Goal: Task Accomplishment & Management: Use online tool/utility

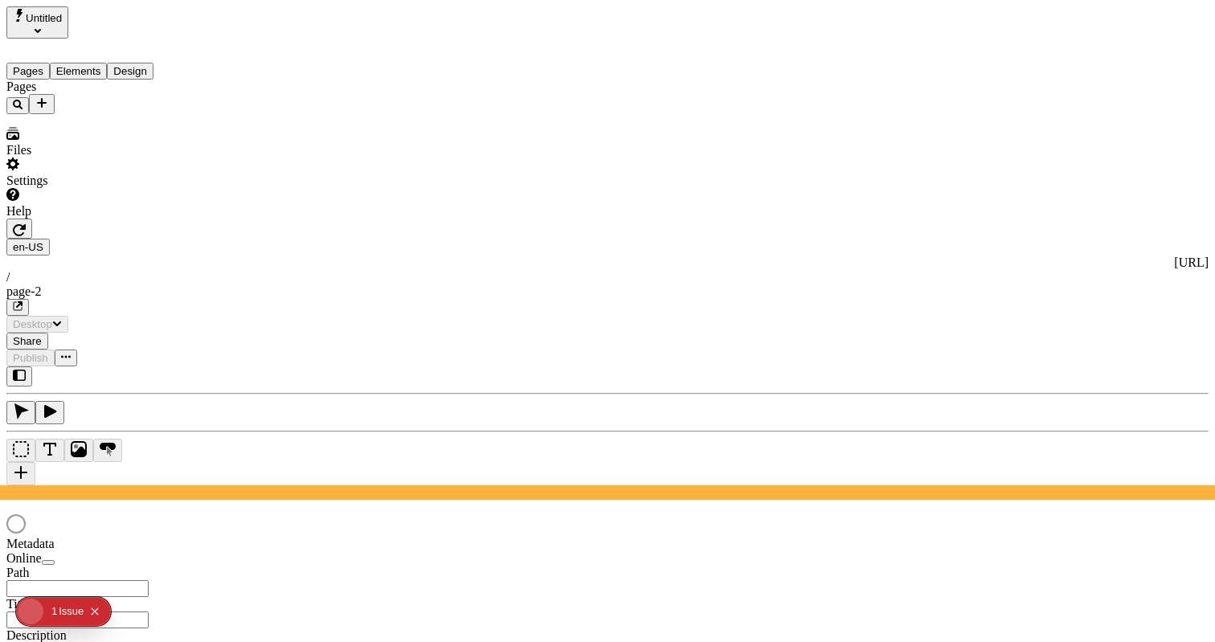
type input "/page-2"
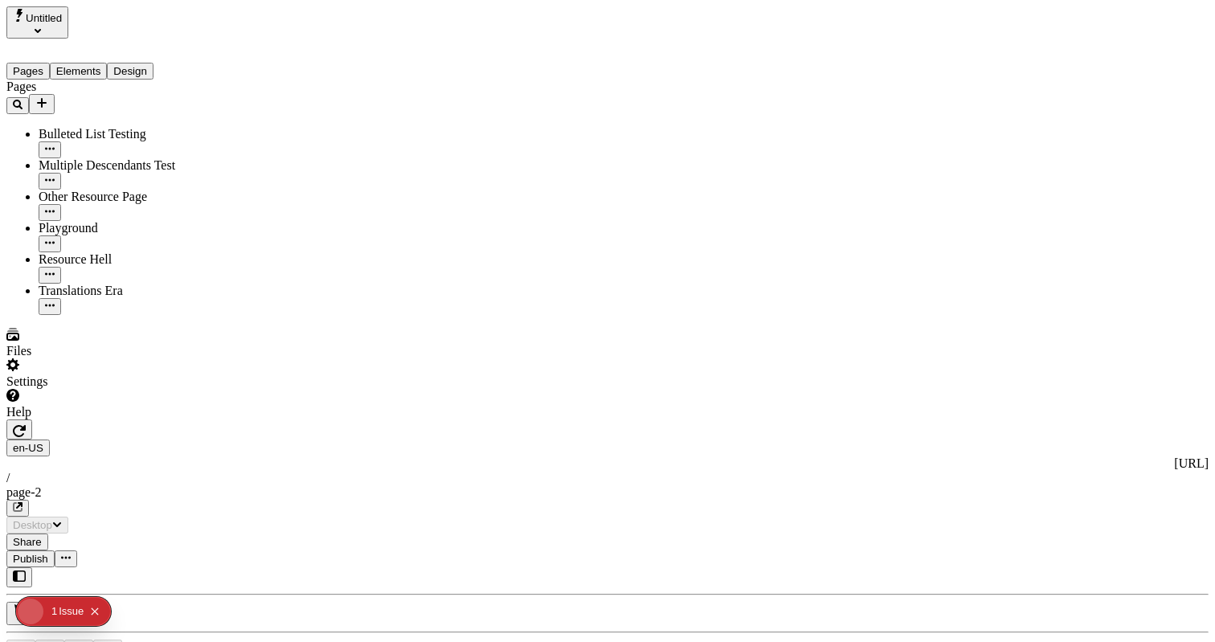
click at [195, 420] on div at bounding box center [102, 420] width 193 height 0
click at [210, 567] on div "J" at bounding box center [607, 633] width 1202 height 133
click at [203, 567] on div "J" at bounding box center [607, 633] width 1202 height 133
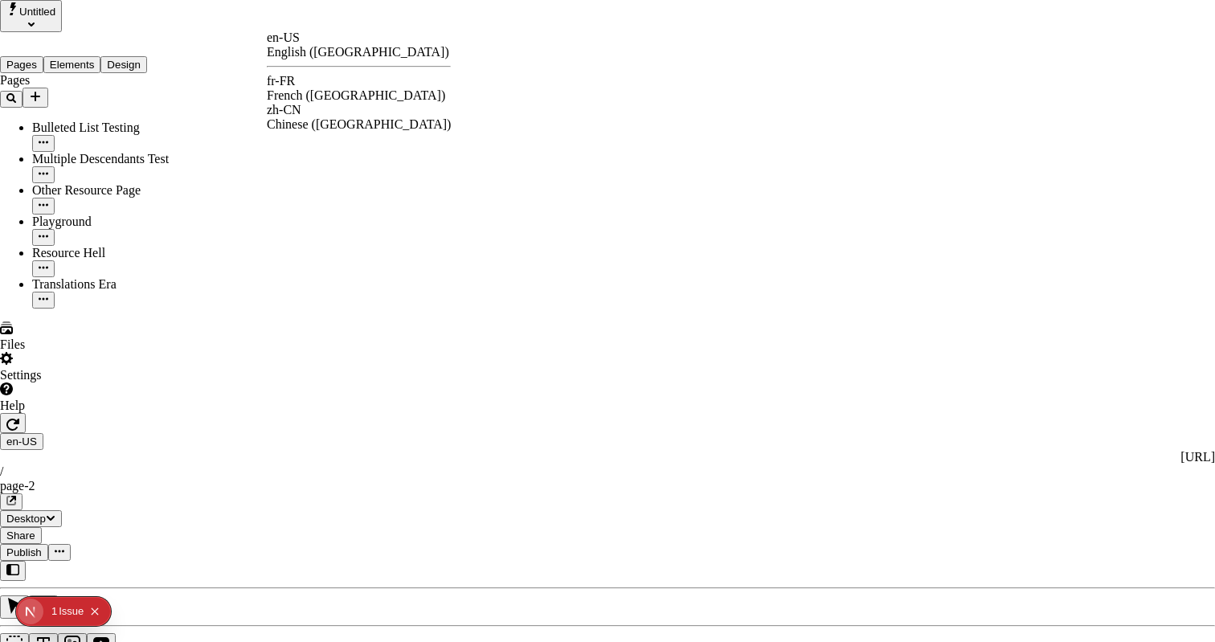
click at [353, 76] on div "fr-FR French ([GEOGRAPHIC_DATA])" at bounding box center [359, 88] width 184 height 29
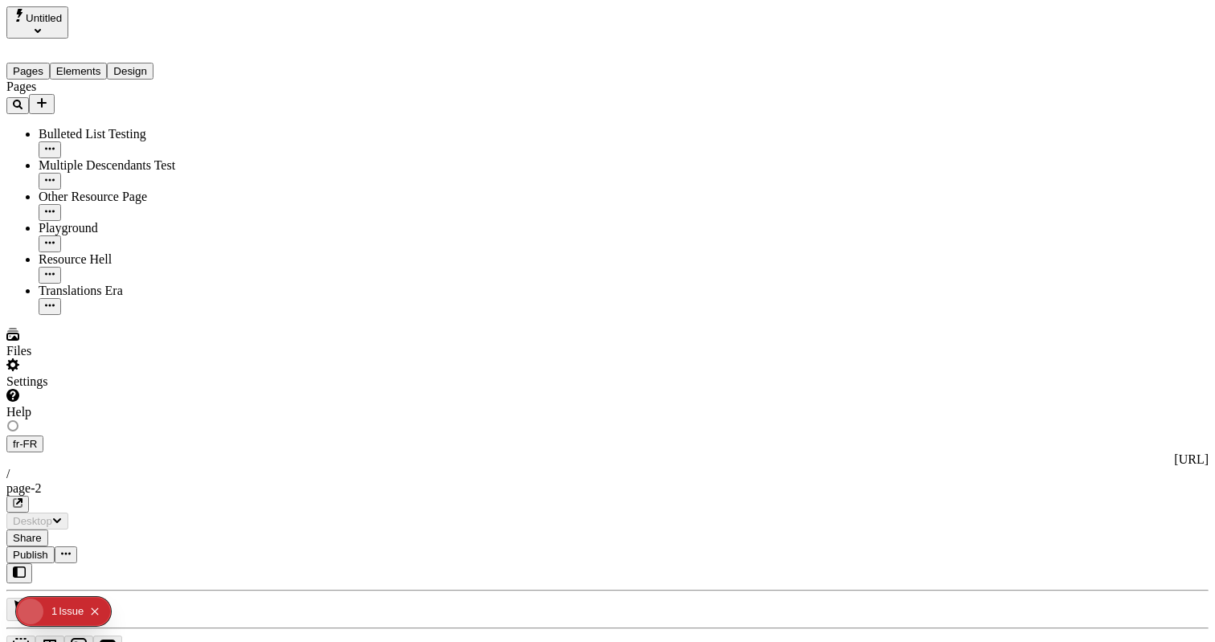
type input "The Great Translation Adventure"
type input "/exploration-of-translations"
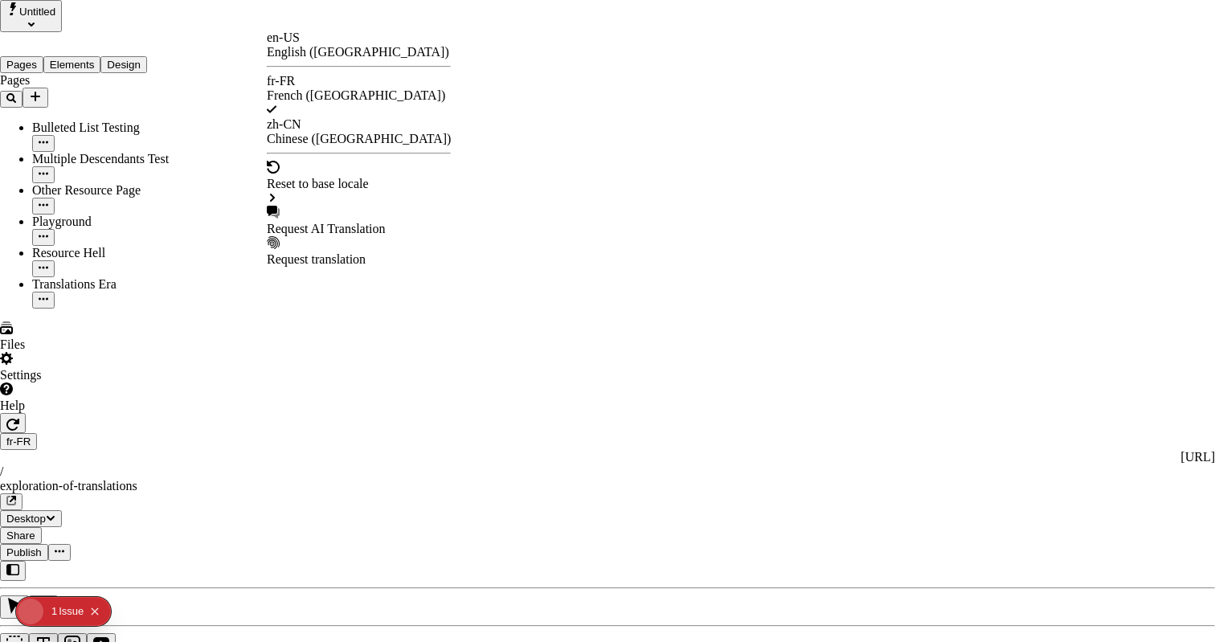
click at [340, 206] on div "Request AI Translation" at bounding box center [359, 221] width 184 height 31
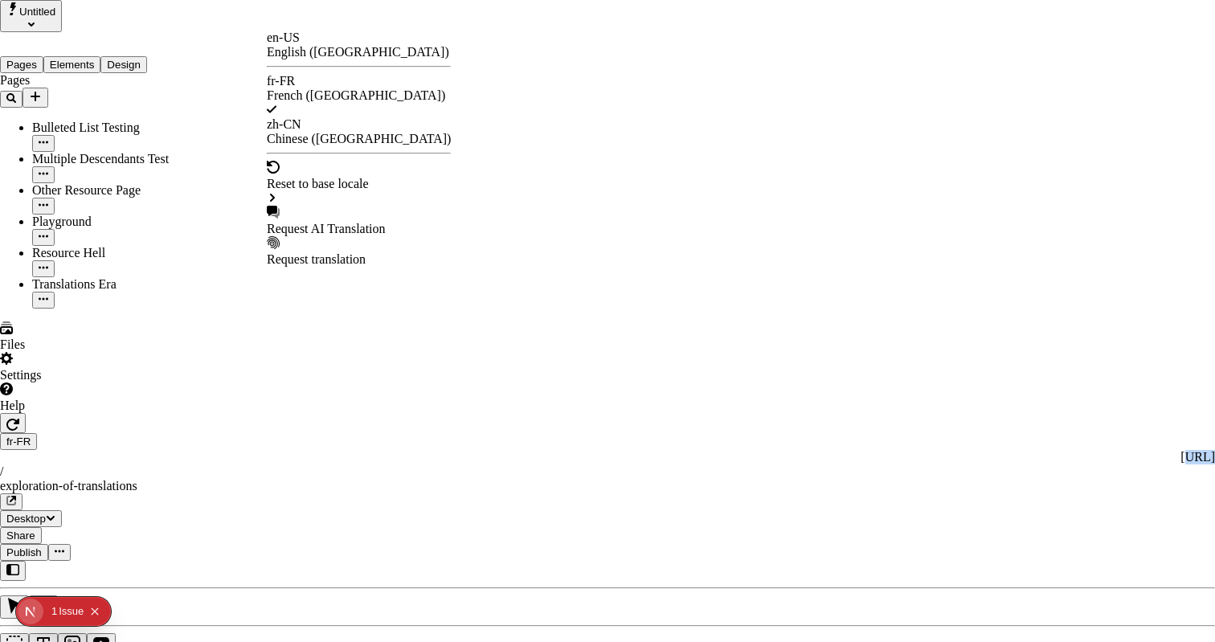
click at [334, 206] on div "Request AI Translation" at bounding box center [359, 221] width 184 height 31
drag, startPoint x: 542, startPoint y: 113, endPoint x: 448, endPoint y: 121, distance: 94.4
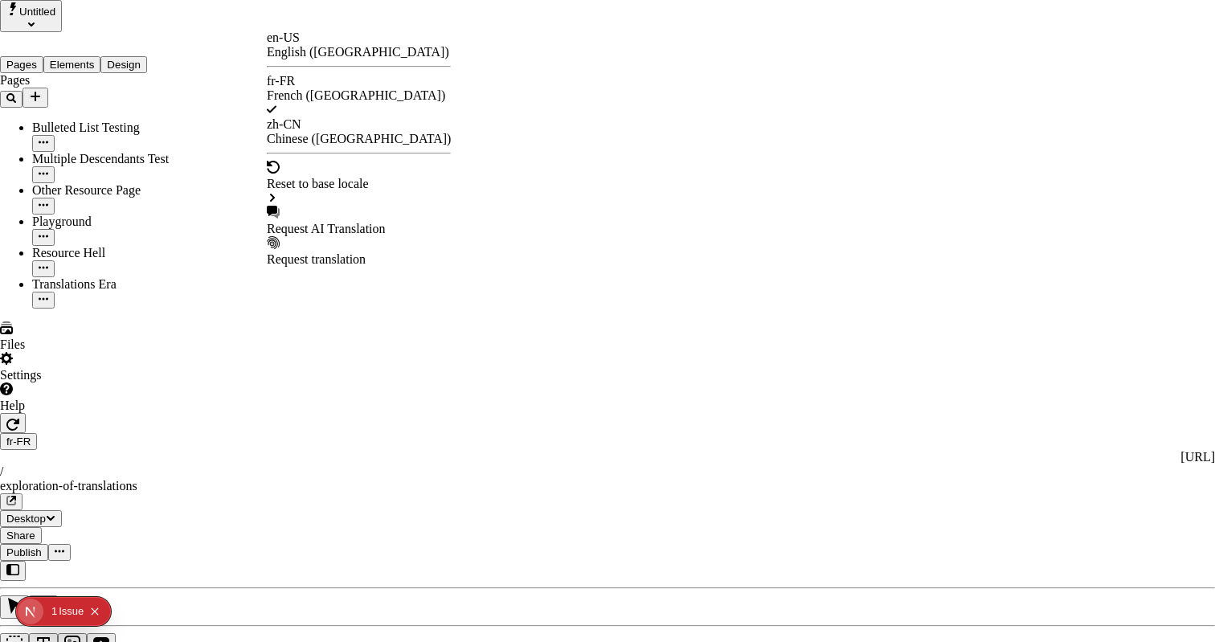
checkbox input "true"
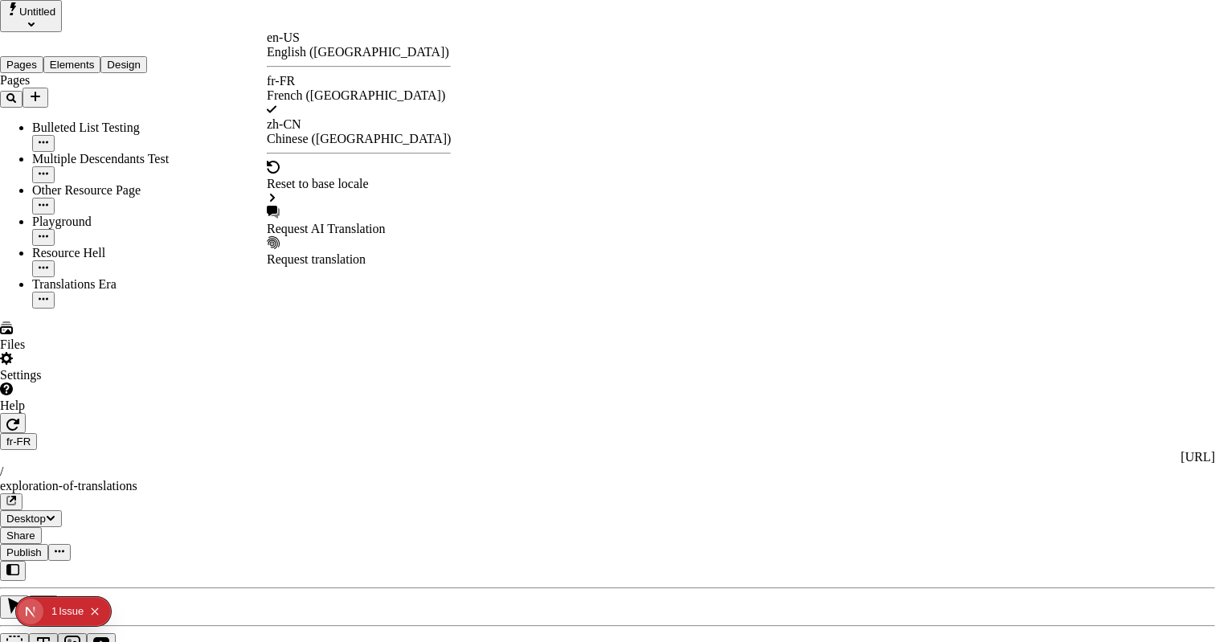
checkbox input "true"
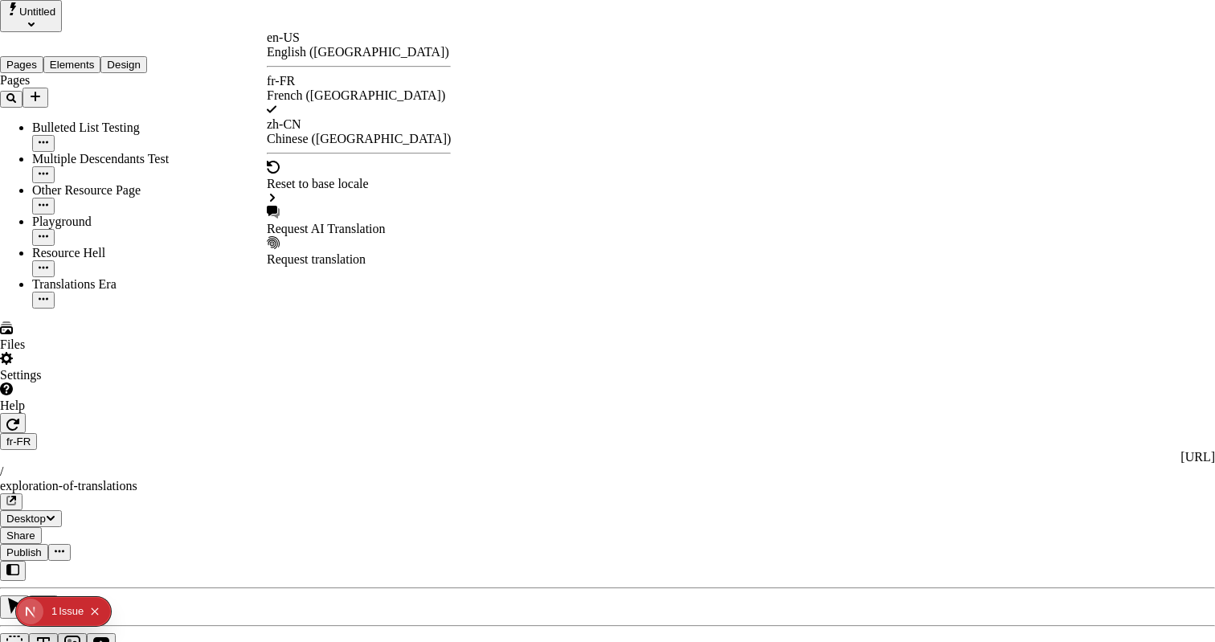
checkbox input "true"
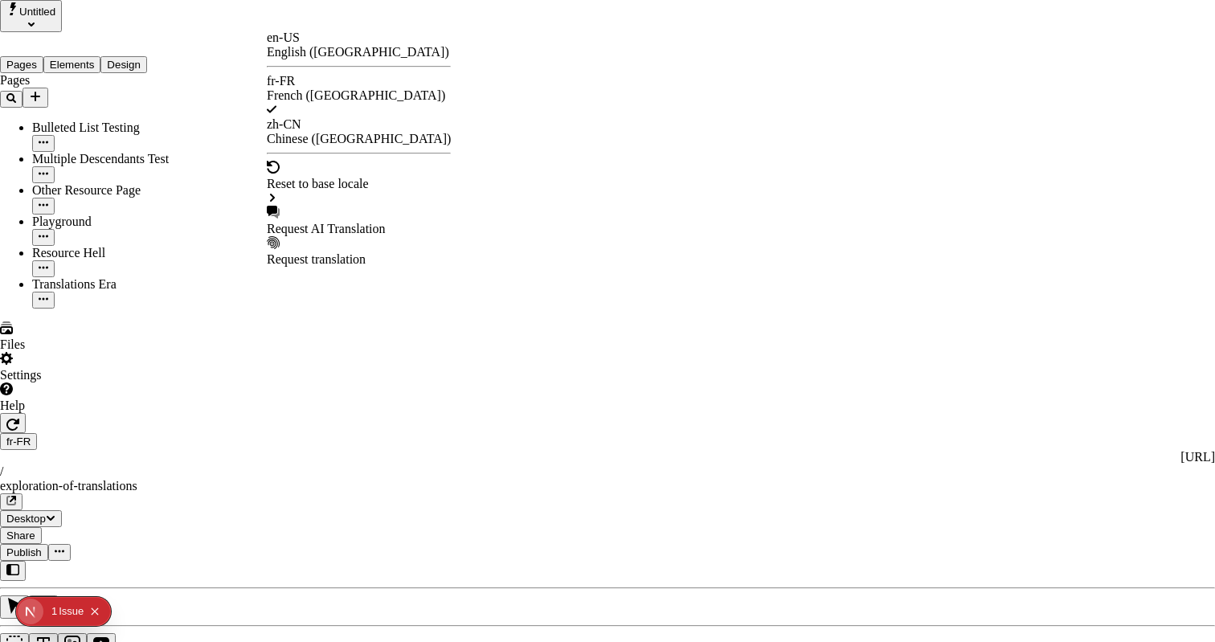
checkbox input "true"
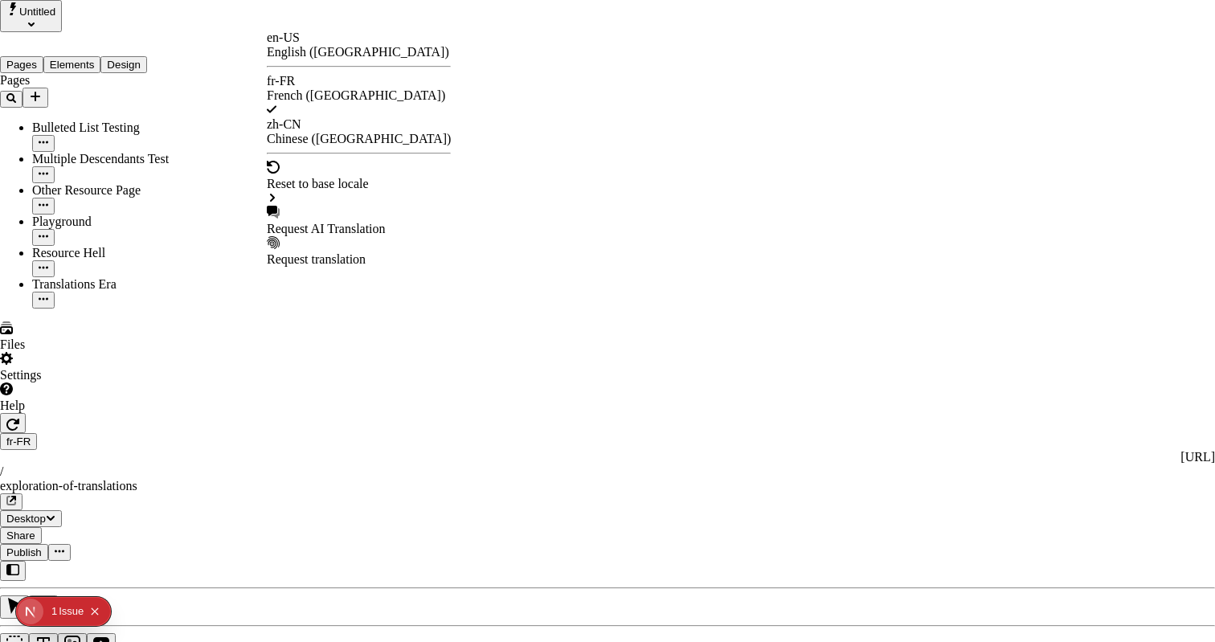
click at [330, 222] on div "Request AI Translation" at bounding box center [359, 229] width 184 height 14
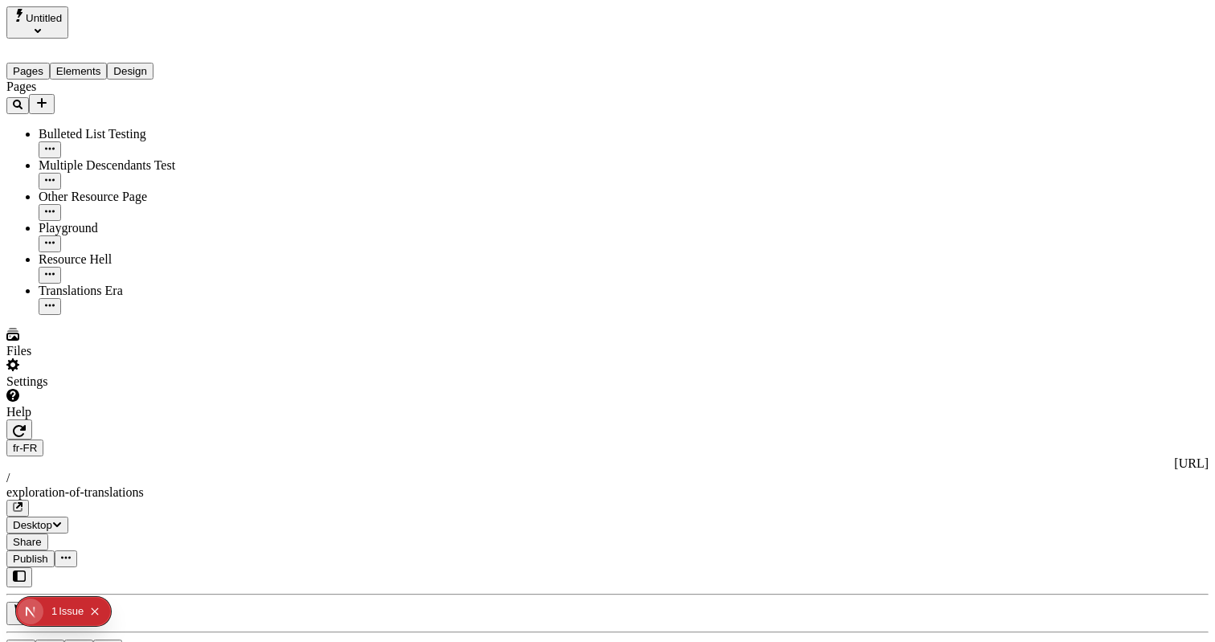
click at [207, 567] on div "J J" at bounding box center [607, 641] width 1202 height 148
